Goal: Find specific page/section: Find specific page/section

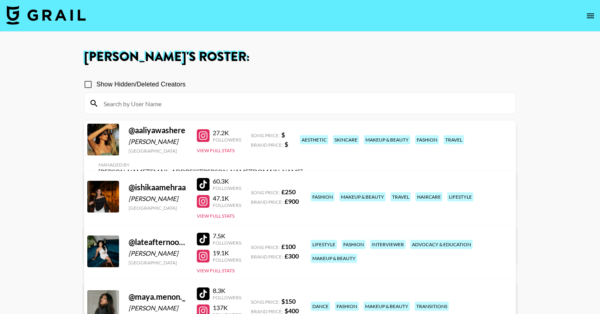
click at [591, 15] on icon "open drawer" at bounding box center [590, 15] width 7 height 5
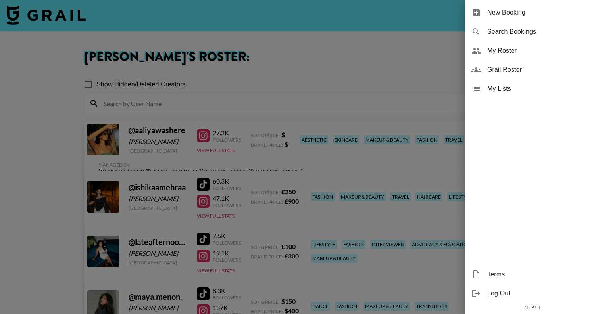
click at [305, 35] on div at bounding box center [300, 157] width 600 height 314
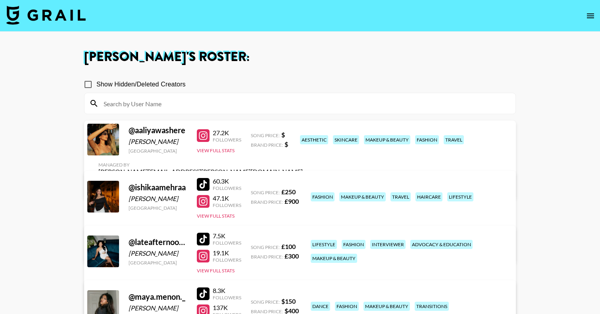
click at [50, 17] on img at bounding box center [45, 15] width 79 height 19
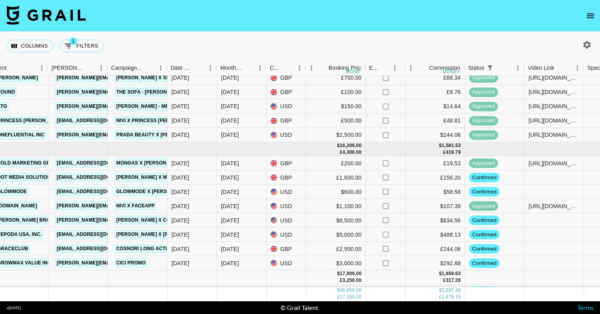
scroll to position [76, 276]
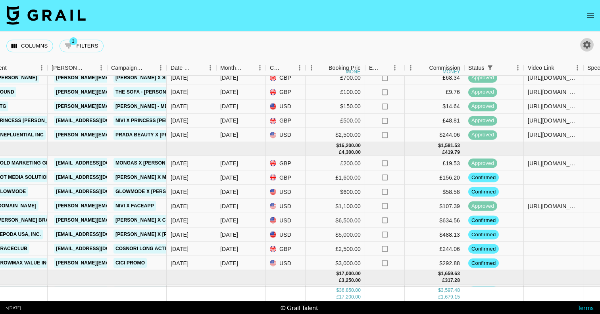
click at [586, 45] on icon "button" at bounding box center [587, 45] width 10 height 10
select select "[DATE]"
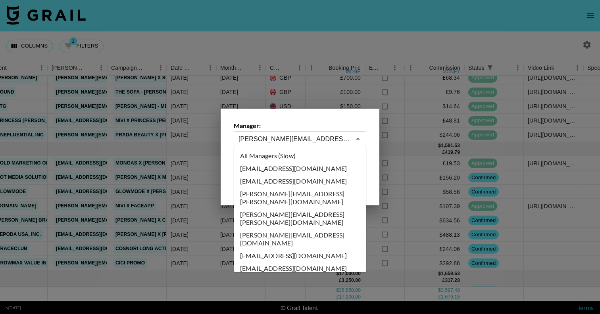
click at [337, 136] on input "[PERSON_NAME][EMAIL_ADDRESS][PERSON_NAME][DOMAIN_NAME]" at bounding box center [294, 139] width 112 height 9
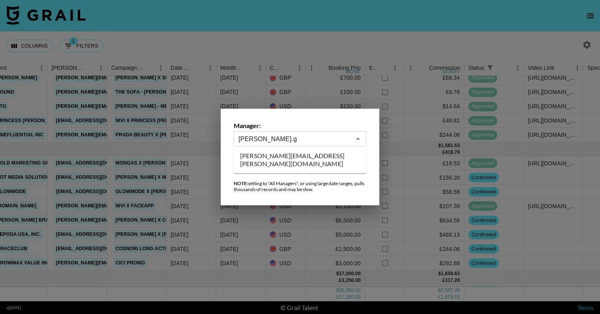
scroll to position [0, 0]
click at [274, 154] on li "[PERSON_NAME][EMAIL_ADDRESS][PERSON_NAME][DOMAIN_NAME]" at bounding box center [300, 160] width 133 height 21
type input "[PERSON_NAME][EMAIL_ADDRESS][PERSON_NAME][DOMAIN_NAME]"
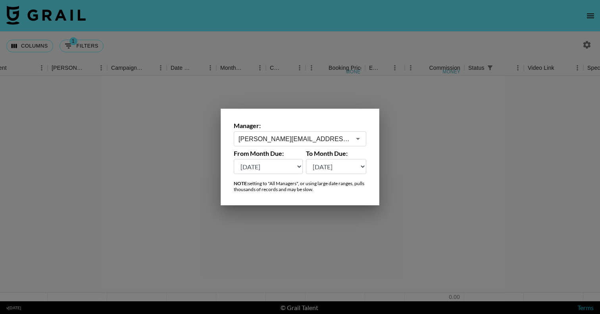
scroll to position [0, 276]
click at [334, 97] on div at bounding box center [300, 157] width 600 height 314
click at [422, 134] on div at bounding box center [300, 189] width 600 height 226
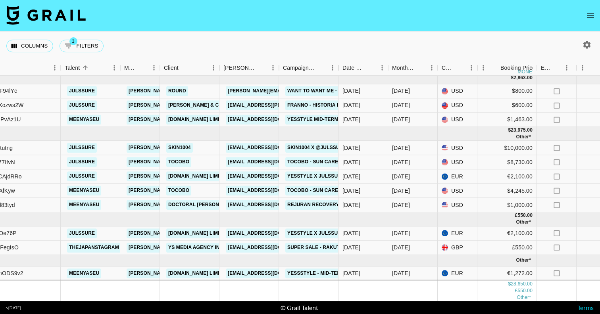
scroll to position [100, 98]
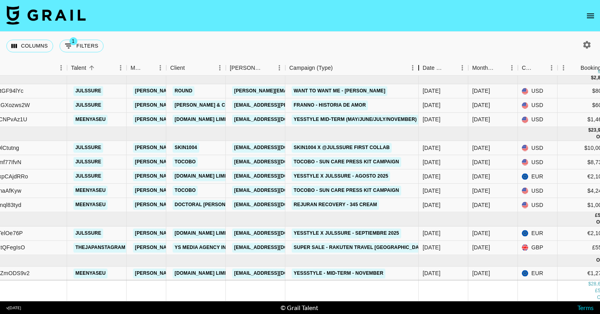
drag, startPoint x: 344, startPoint y: 65, endPoint x: 414, endPoint y: 62, distance: 70.3
click at [414, 62] on div "Campaign (Type)" at bounding box center [419, 67] width 10 height 15
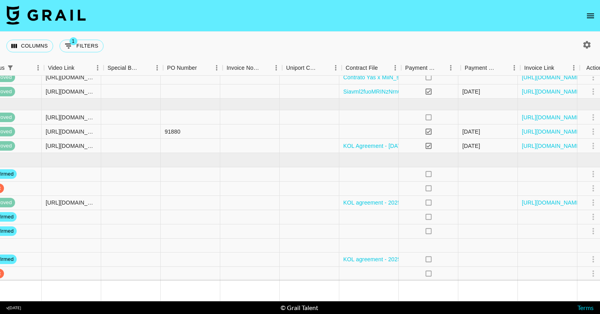
scroll to position [74, 831]
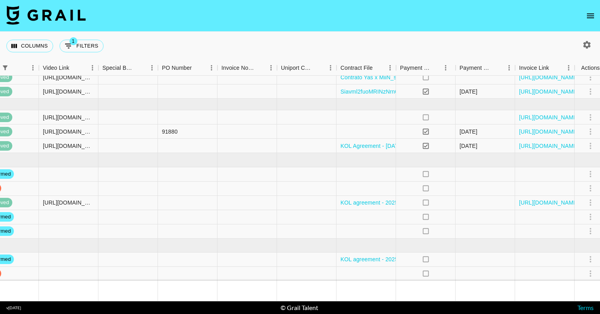
click at [588, 46] on icon "button" at bounding box center [587, 45] width 8 height 8
select select "[DATE]"
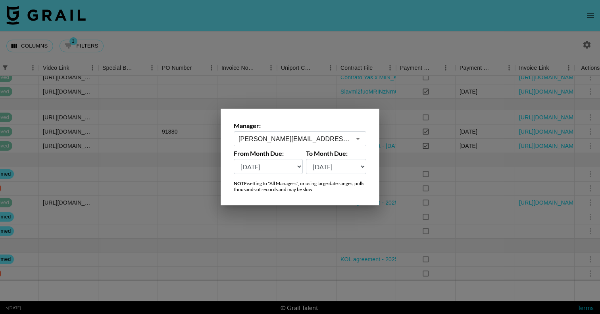
click at [311, 142] on input "[PERSON_NAME][EMAIL_ADDRESS][PERSON_NAME][DOMAIN_NAME]" at bounding box center [294, 139] width 112 height 9
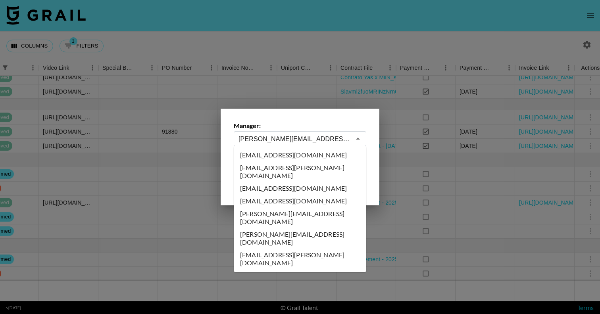
scroll to position [1149, 0]
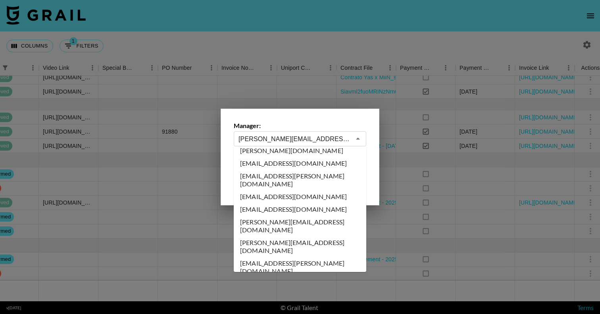
type input "[PERSON_NAME][EMAIL_ADDRESS][PERSON_NAME][DOMAIN_NAME]"
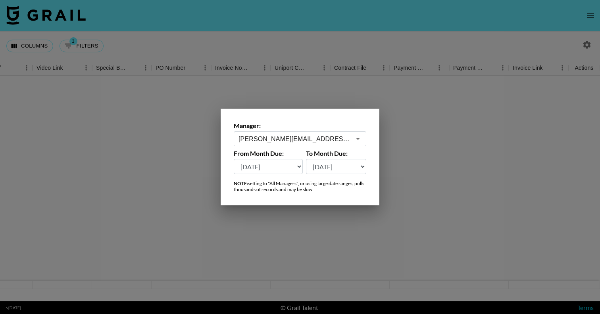
scroll to position [0, 767]
click at [284, 99] on div at bounding box center [300, 157] width 600 height 314
click at [440, 166] on div at bounding box center [300, 189] width 600 height 226
